Goal: Find specific page/section

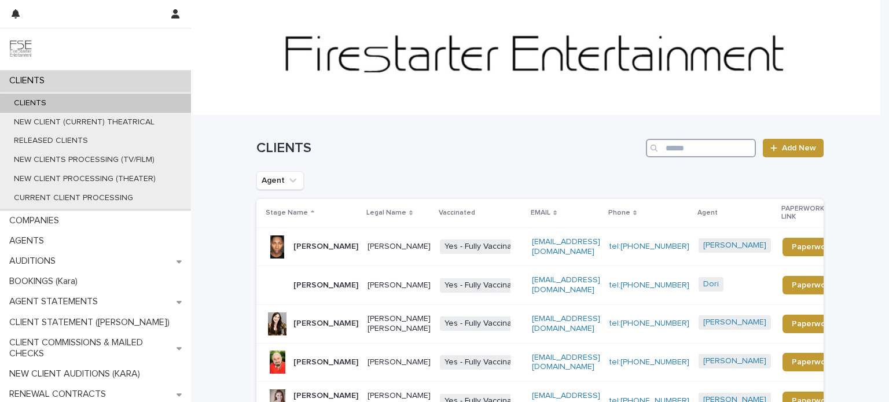
click at [701, 148] on input "Search" at bounding box center [701, 148] width 110 height 19
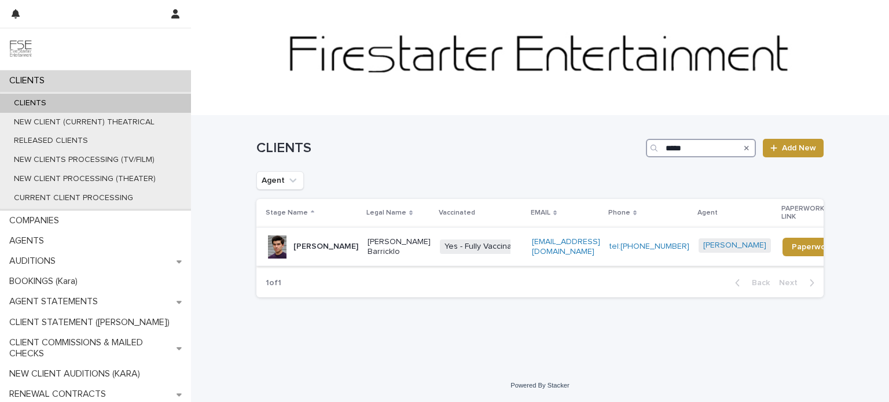
type input "*****"
click at [348, 242] on td "[PERSON_NAME]" at bounding box center [309, 246] width 106 height 39
